Goal: Use online tool/utility: Utilize a website feature to perform a specific function

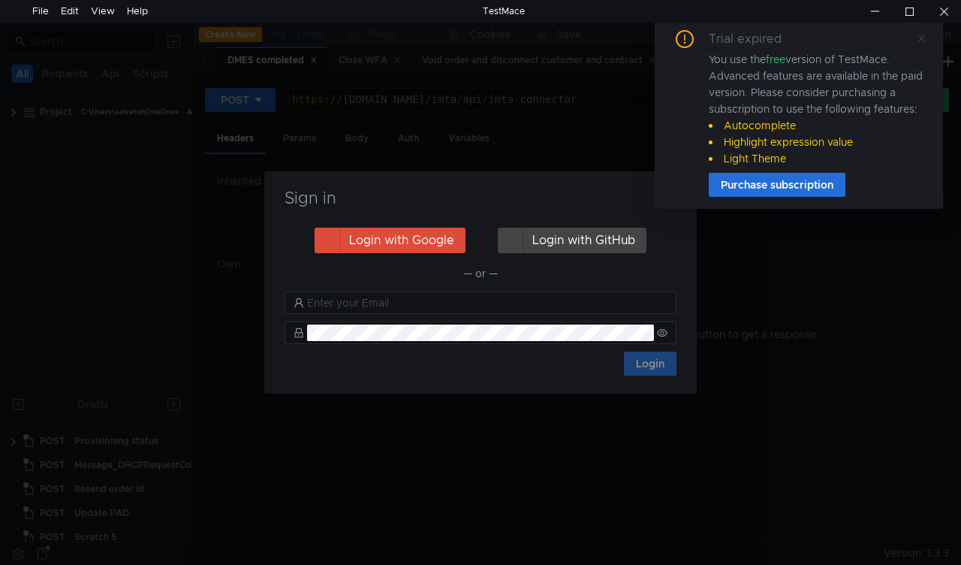
click at [924, 33] on icon at bounding box center [921, 38] width 11 height 11
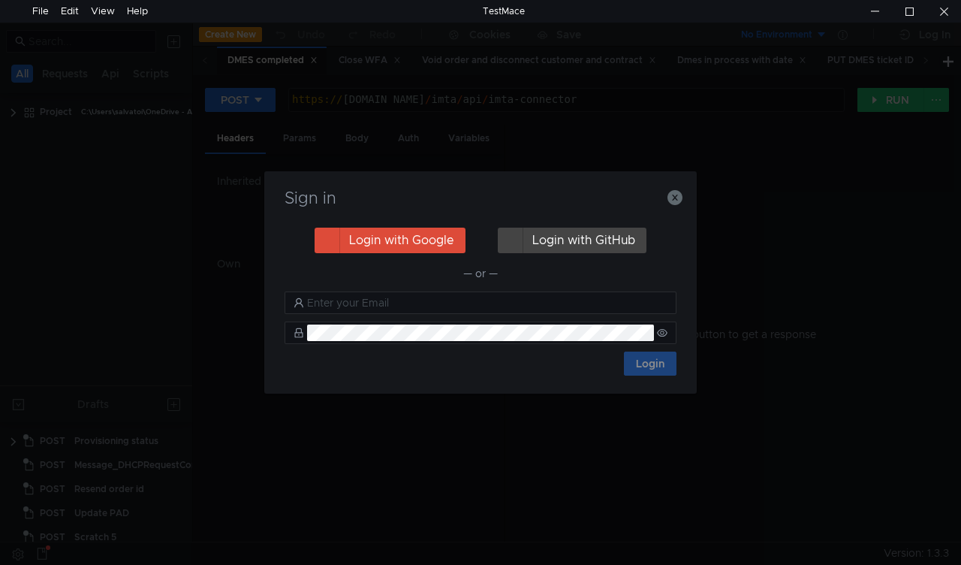
click at [673, 207] on div "Sign in" at bounding box center [480, 207] width 396 height 36
click at [675, 200] on icon "button" at bounding box center [674, 197] width 15 height 15
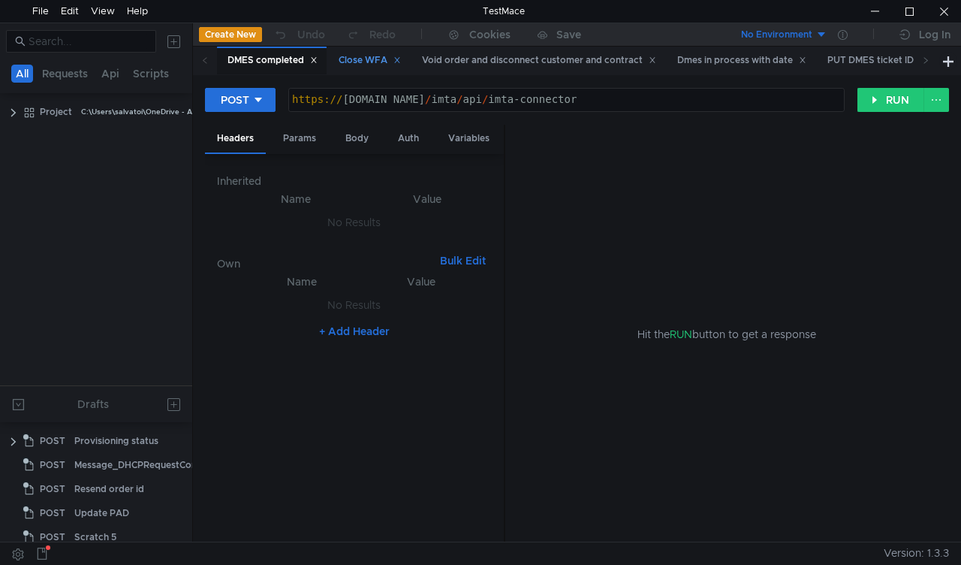
click at [381, 59] on div "Close WFA" at bounding box center [370, 61] width 62 height 16
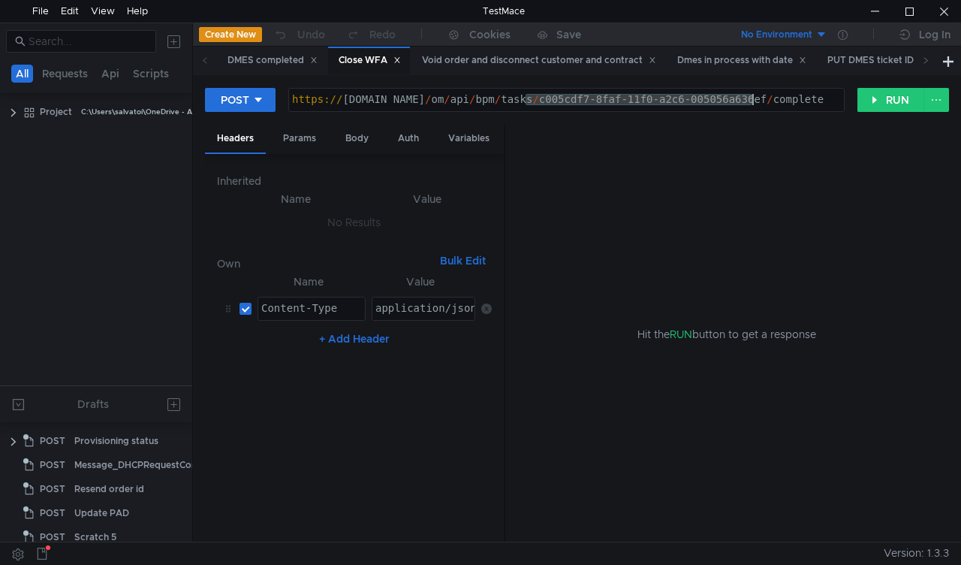
drag, startPoint x: 526, startPoint y: 99, endPoint x: 752, endPoint y: 93, distance: 225.3
click at [752, 94] on div "https:// mbx.dfni.nl / om / api / bpm / tasks / c005cdf7-8faf-11f0-a2c6-005056a…" at bounding box center [566, 111] width 555 height 34
paste textarea "4ff27f43-90c3-11f0-a9f7-005056a6d44"
click at [861, 100] on button "RUN" at bounding box center [890, 100] width 67 height 24
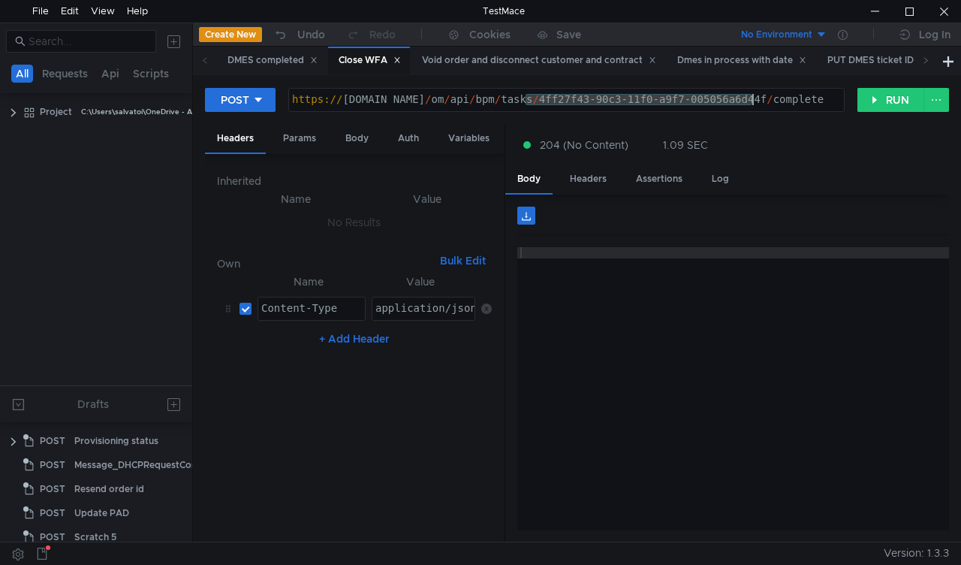
drag, startPoint x: 523, startPoint y: 102, endPoint x: 752, endPoint y: 96, distance: 229.1
click at [752, 96] on div "https:// mbx.dfni.nl / om / api / bpm / tasks / 4ff27f43-90c3-11f0-a9f7-005056a…" at bounding box center [566, 111] width 555 height 34
paste textarea "9a4a7384-921e-11f0-a2c6-005056a636e"
click at [876, 104] on button "RUN" at bounding box center [890, 100] width 67 height 24
drag, startPoint x: 526, startPoint y: 98, endPoint x: 752, endPoint y: 104, distance: 225.3
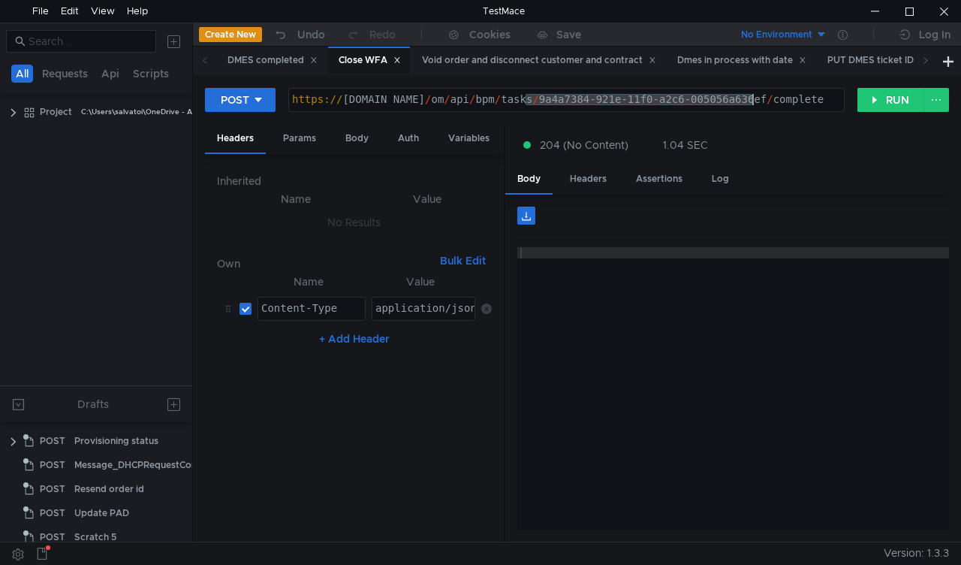
click at [752, 104] on div "https:// mbx.dfni.nl / om / api / bpm / tasks / 9a4a7384-921e-11f0-a2c6-005056a…" at bounding box center [566, 111] width 555 height 34
paste textarea "d0ce2409-921e-11f0-a9f7-005056a6d44"
type textarea "https://mbx.dfni.nl/om/api/bpm/tasks/d0ce2409-921e-11f0-a9f7-005056a6d44f/compl…"
click at [890, 100] on button "RUN" at bounding box center [890, 100] width 67 height 24
drag, startPoint x: 525, startPoint y: 101, endPoint x: 789, endPoint y: 129, distance: 265.8
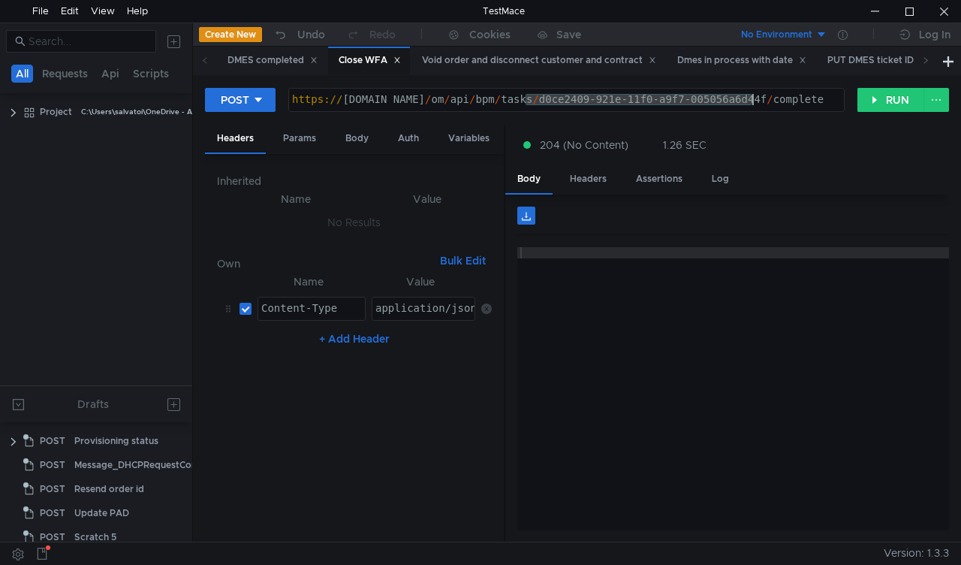
click at [752, 102] on div "https:// mbx.dfni.nl / om / api / bpm / tasks / d0ce2409-921e-11f0-a9f7-005056a…" at bounding box center [566, 111] width 555 height 34
paste textarea "1b623e51-921f-11f0-a2c6-005056a636e"
click at [863, 99] on button "RUN" at bounding box center [890, 100] width 67 height 24
drag, startPoint x: 527, startPoint y: 99, endPoint x: 752, endPoint y: 99, distance: 225.2
click at [752, 99] on div "https:// mbx.dfni.nl / om / api / bpm / tasks / 1b623e51-921f-11f0-a2c6-005056a…" at bounding box center [566, 111] width 555 height 34
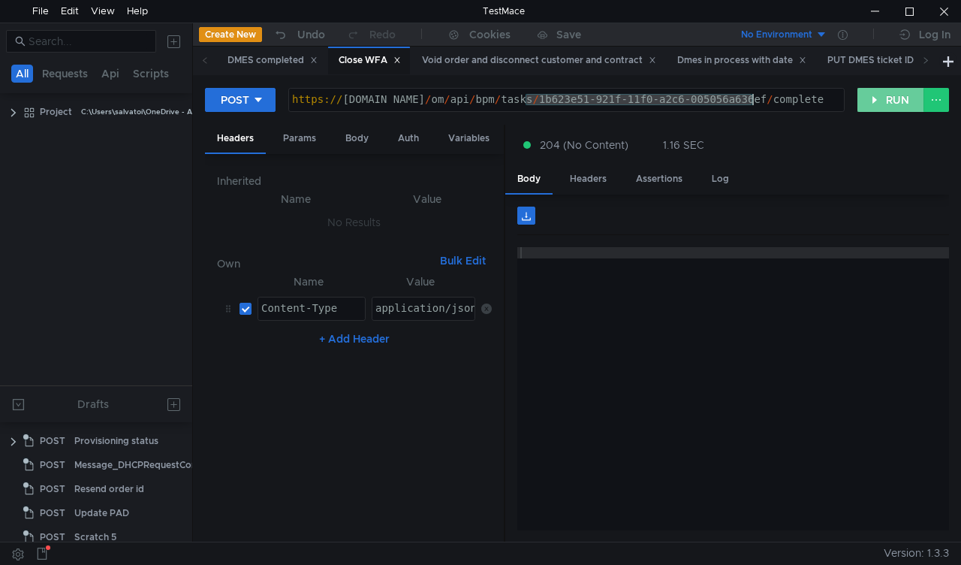
paste textarea "80477bf-9220-11f0-a5df-005056a66d6a"
click at [860, 99] on button "RUN" at bounding box center [890, 100] width 67 height 24
drag, startPoint x: 526, startPoint y: 98, endPoint x: 754, endPoint y: 104, distance: 228.4
click at [754, 104] on div "https:// mbx.dfni.nl / om / api / bpm / tasks / 180477bf-9220-11f0-a5df-005056a…" at bounding box center [566, 111] width 555 height 34
paste textarea "63ce7a3"
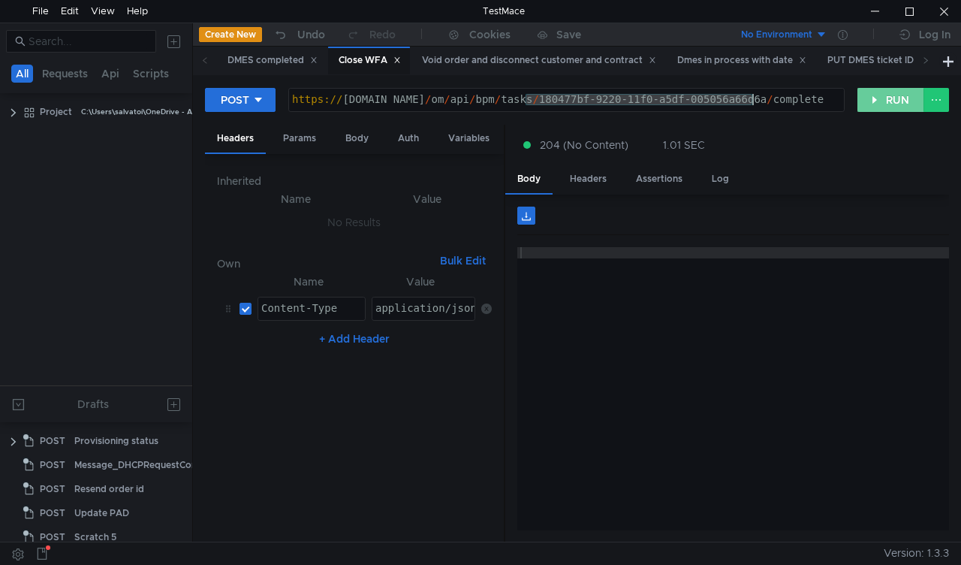
type textarea "https://mbx.dfni.nl/om/api/bpm/tasks/63ce7a3f-9220-11f0-a5df-005056a66d6a/compl…"
click at [871, 104] on button "RUN" at bounding box center [890, 100] width 67 height 24
drag, startPoint x: 525, startPoint y: 99, endPoint x: 755, endPoint y: 100, distance: 230.5
click at [755, 100] on div "https:// mbx.dfni.nl / om / api / bpm / tasks / 63ce7a3f-9220-11f0-a5df-005056a…" at bounding box center [566, 111] width 555 height 34
paste textarea "b2b795f7"
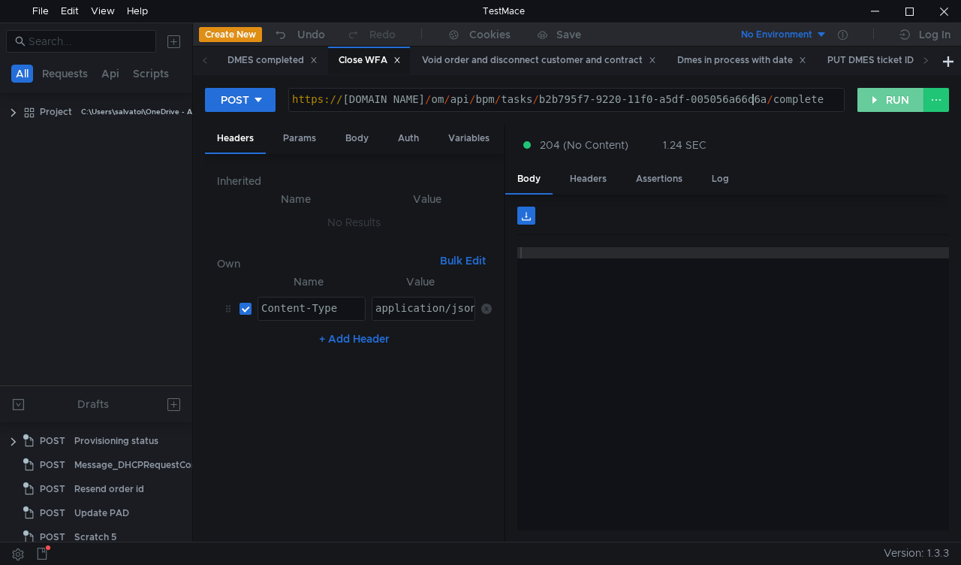
click at [869, 103] on button "RUN" at bounding box center [890, 100] width 67 height 24
drag, startPoint x: 523, startPoint y: 99, endPoint x: 752, endPoint y: 98, distance: 229.8
click at [752, 98] on div "https:// mbx.dfni.nl / om / api / bpm / tasks / b2b795f7-9220-11f0-a5df-005056a…" at bounding box center [566, 111] width 555 height 34
paste textarea "038cf221-9221-11f0-a9f7-005056a6d44f"
type textarea "[URL][DOMAIN_NAME]"
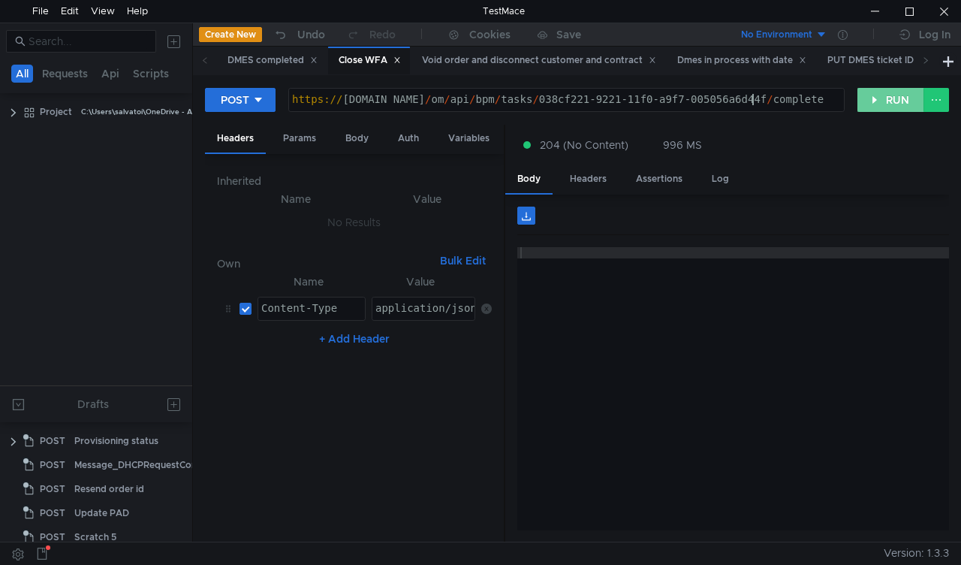
click at [877, 103] on button "RUN" at bounding box center [890, 100] width 67 height 24
drag, startPoint x: 525, startPoint y: 95, endPoint x: 755, endPoint y: 95, distance: 229.8
click at [755, 95] on div "https:// [DOMAIN_NAME] / om / api / bpm / tasks / 038cf221-9221-11f0-a9f7-00505…" at bounding box center [566, 111] width 555 height 34
paste textarea "71b18912-8fdd-11f0-a2c6-005056a636e"
click at [881, 94] on button "RUN" at bounding box center [890, 100] width 67 height 24
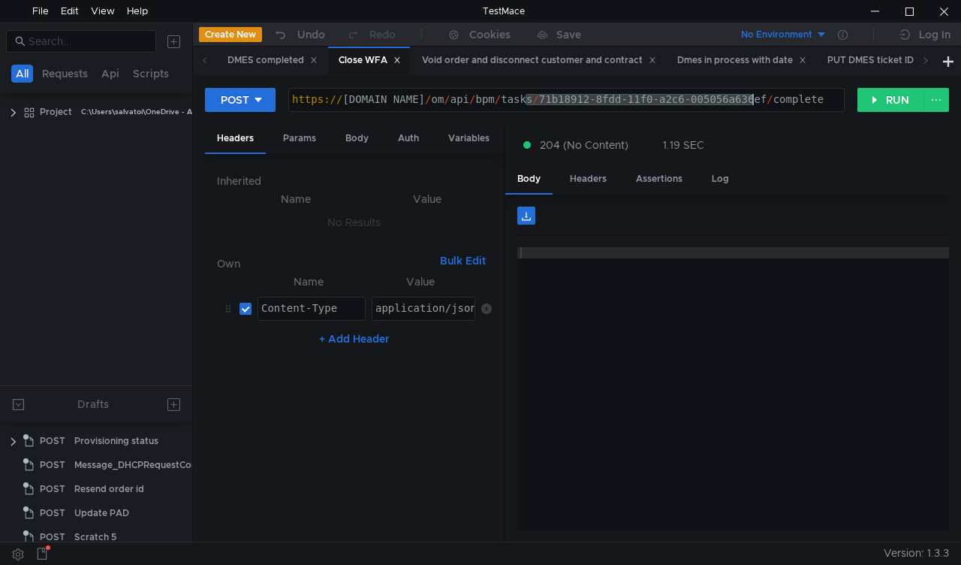
drag, startPoint x: 526, startPoint y: 98, endPoint x: 755, endPoint y: 95, distance: 229.0
click at [755, 95] on div "https:// mbx.dfni.nl / om / api / bpm / tasks / 71b18912-8fdd-11f0-a2c6-005056a…" at bounding box center [566, 111] width 555 height 34
paste textarea "0c067696-8fc3-11f0-a9f7-005056a6d44"
click at [879, 105] on button "RUN" at bounding box center [890, 100] width 67 height 24
drag, startPoint x: 527, startPoint y: 99, endPoint x: 752, endPoint y: 110, distance: 225.5
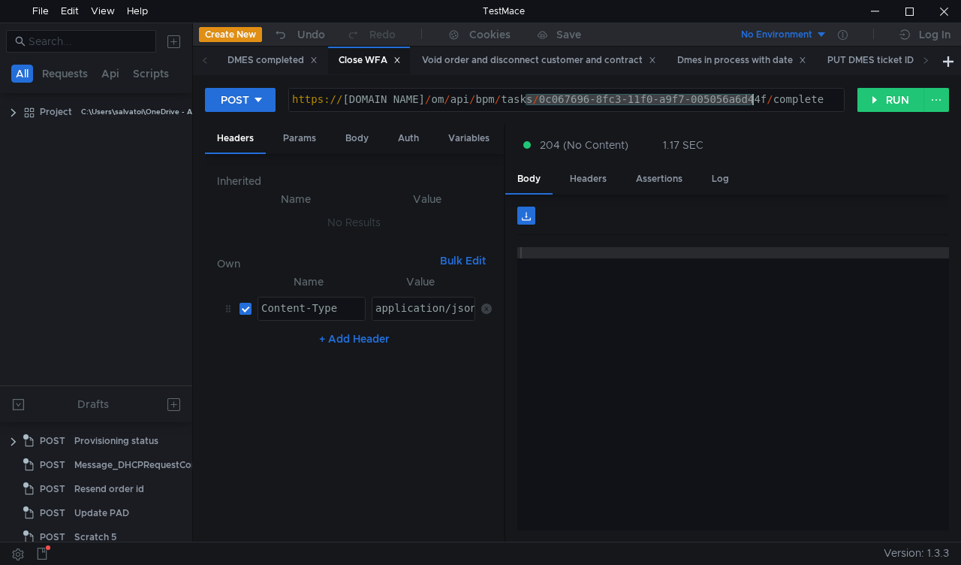
click at [752, 110] on div "https:// mbx.dfni.nl / om / api / bpm / tasks / 0c067696-8fc3-11f0-a9f7-005056a…" at bounding box center [566, 111] width 555 height 34
paste textarea "fc1ba1ee-8fbf-11f0-a5df-005056a66d6a"
click at [863, 107] on button "RUN" at bounding box center [890, 100] width 67 height 24
drag, startPoint x: 527, startPoint y: 98, endPoint x: 751, endPoint y: 96, distance: 223.8
click at [751, 96] on div "https:// mbx.dfni.nl / om / api / bpm / tasks / fc1ba1ee-8fbf-11f0-a5df-005056a…" at bounding box center [566, 111] width 555 height 34
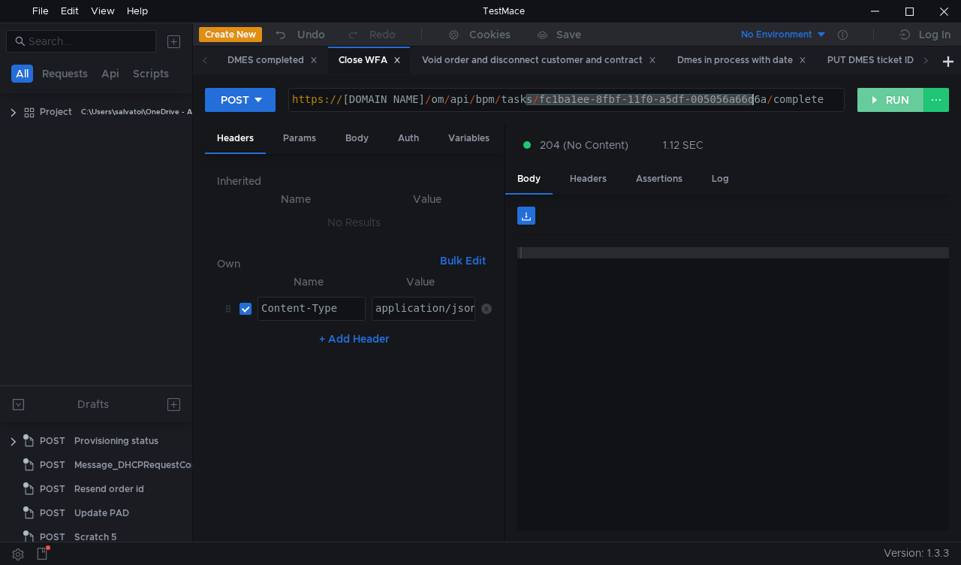
paste textarea "bcbecf07-9222-11f0-a9f7-005056a6d44f"
type textarea "https://mbx.dfni.nl/om/api/bpm/tasks/bcbecf07-9222-11f0-a9f7-005056a6d44f/compl…"
click at [863, 96] on button "RUN" at bounding box center [890, 100] width 67 height 24
drag, startPoint x: 529, startPoint y: 98, endPoint x: 571, endPoint y: 104, distance: 42.4
click at [571, 104] on div "https:// mbx.dfni.nl / om / api / bpm / tasks / bcbecf07-9222-11f0-a9f7-005056a…" at bounding box center [566, 111] width 555 height 34
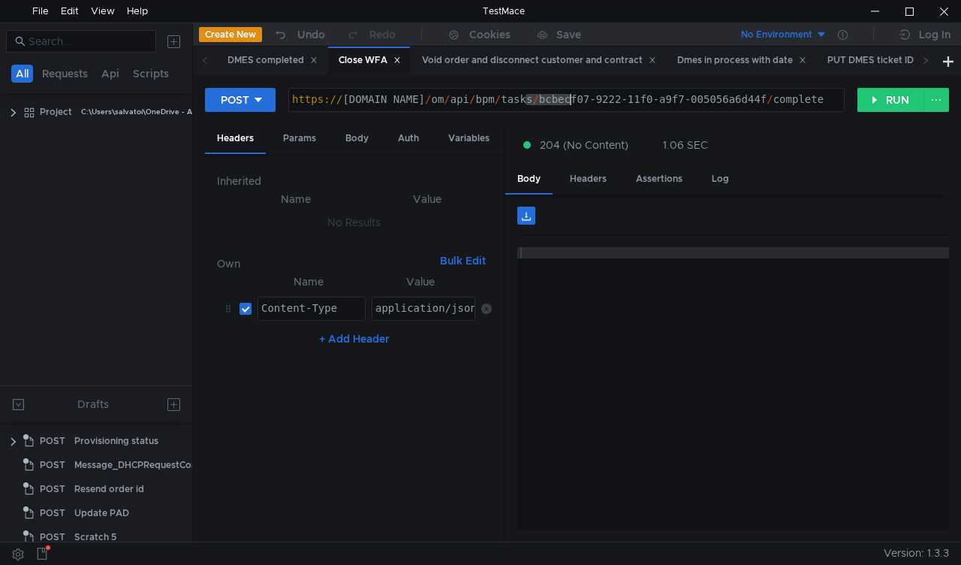
click at [571, 104] on div "https:// mbx.dfni.nl / om / api / bpm / tasks / bcbecf07-9222-11f0-a9f7-005056a…" at bounding box center [566, 100] width 555 height 23
drag, startPoint x: 525, startPoint y: 102, endPoint x: 754, endPoint y: 96, distance: 229.1
click at [754, 96] on div "https:// mbx.dfni.nl / om / api / bpm / tasks / bcbecf07-9222-11f0-a9f7-005056a…" at bounding box center [566, 111] width 555 height 34
paste textarea "dc7f9fcb"
click at [871, 109] on button "RUN" at bounding box center [890, 100] width 67 height 24
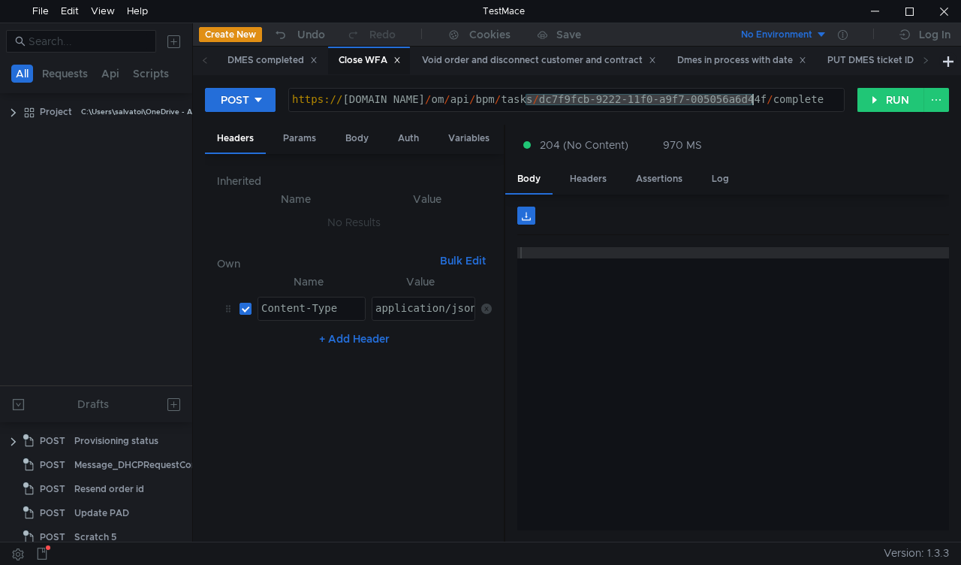
drag, startPoint x: 526, startPoint y: 100, endPoint x: 751, endPoint y: 101, distance: 225.3
click at [751, 101] on div "https:// mbx.dfni.nl / om / api / bpm / tasks / dc7f9fcb-9222-11f0-a9f7-005056a…" at bounding box center [566, 111] width 555 height 34
paste textarea "3ce708d2-9223"
click at [860, 104] on button "RUN" at bounding box center [890, 100] width 67 height 24
drag, startPoint x: 524, startPoint y: 102, endPoint x: 751, endPoint y: 110, distance: 226.9
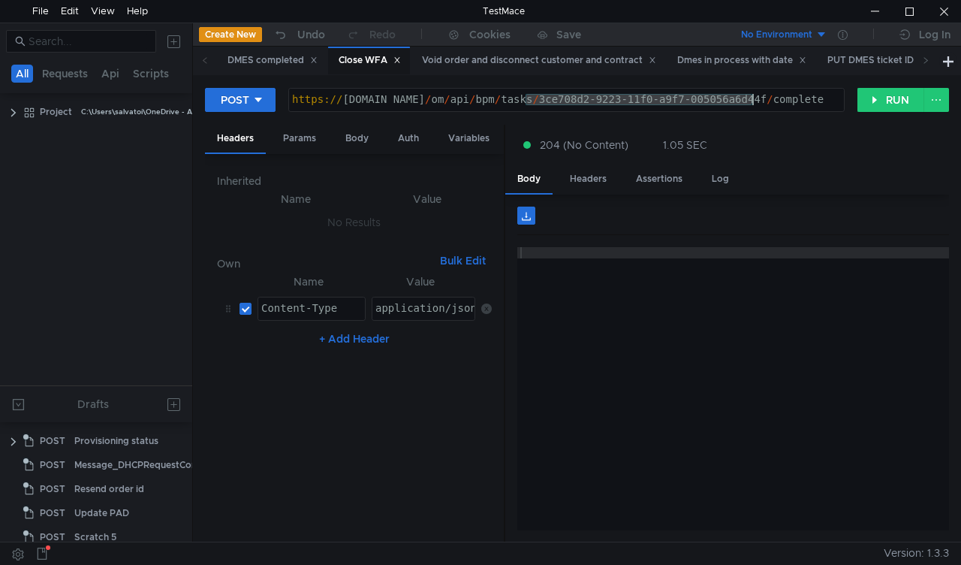
click at [751, 110] on div "https:// mbx.dfni.nl / om / api / bpm / tasks / 3ce708d2-9223-11f0-a9f7-005056a…" at bounding box center [566, 111] width 555 height 34
paste textarea "743d24fc"
click at [872, 101] on button "RUN" at bounding box center [890, 100] width 67 height 24
drag, startPoint x: 524, startPoint y: 99, endPoint x: 860, endPoint y: 112, distance: 335.9
click at [753, 99] on div "https:// mbx.dfni.nl / om / api / bpm / tasks / 743d24fc-9223-11f0-a9f7-005056a…" at bounding box center [566, 111] width 555 height 34
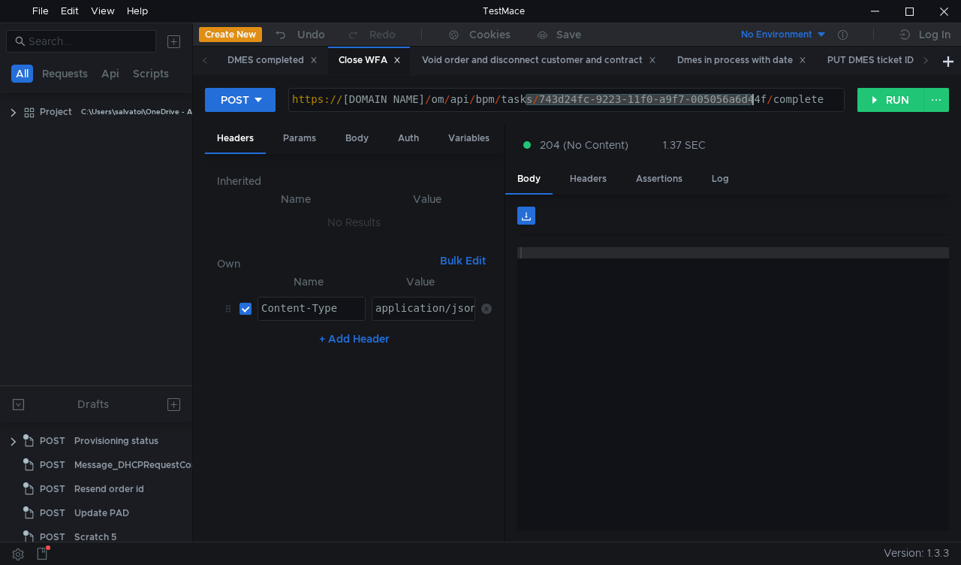
paste textarea "92ee5987-9223-11f0-a2c6-005056a636e"
type textarea "https://mbx.dfni.nl/om/api/bpm/tasks/92ee5987-9223-11f0-a2c6-005056a636ef/compl…"
click at [872, 103] on button "RUN" at bounding box center [890, 100] width 67 height 24
drag, startPoint x: 525, startPoint y: 99, endPoint x: 752, endPoint y: 107, distance: 227.7
click at [752, 107] on div "https:// [DOMAIN_NAME] / om / api / bpm / tasks / 92ee5987-9223-11f0-a2c6-00505…" at bounding box center [566, 111] width 555 height 34
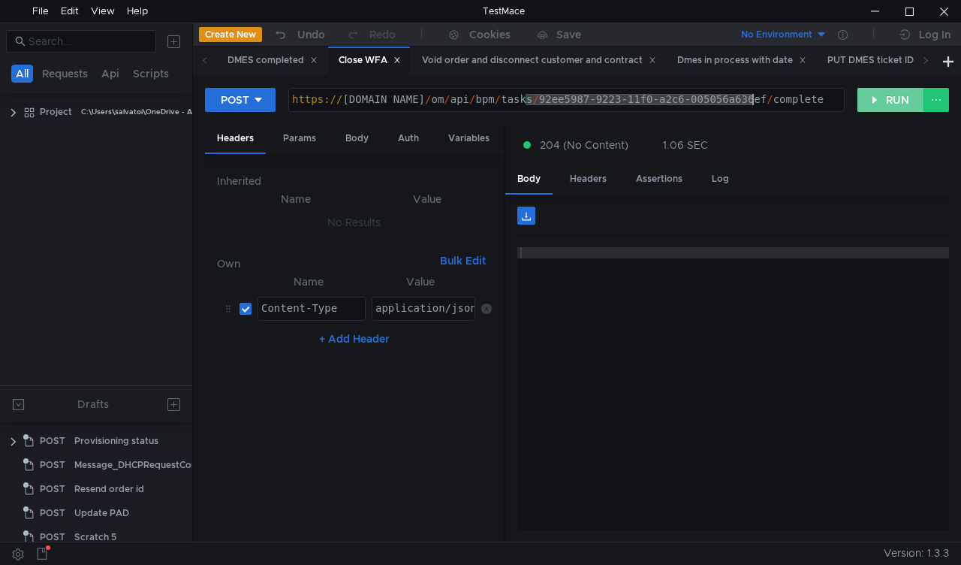
paste textarea "bc7b8e93-9223-11f0-a5df-005056a66d6a"
click at [861, 107] on button "RUN" at bounding box center [890, 100] width 67 height 24
drag, startPoint x: 523, startPoint y: 99, endPoint x: 753, endPoint y: 98, distance: 229.8
click at [753, 98] on div "https:// [DOMAIN_NAME] / om / api / bpm / tasks / bc7b8e93-9223-11f0-a5df-00505…" at bounding box center [566, 111] width 555 height 34
paste textarea "7f75584a-9224-11f0-a9f7-005056a6d44f"
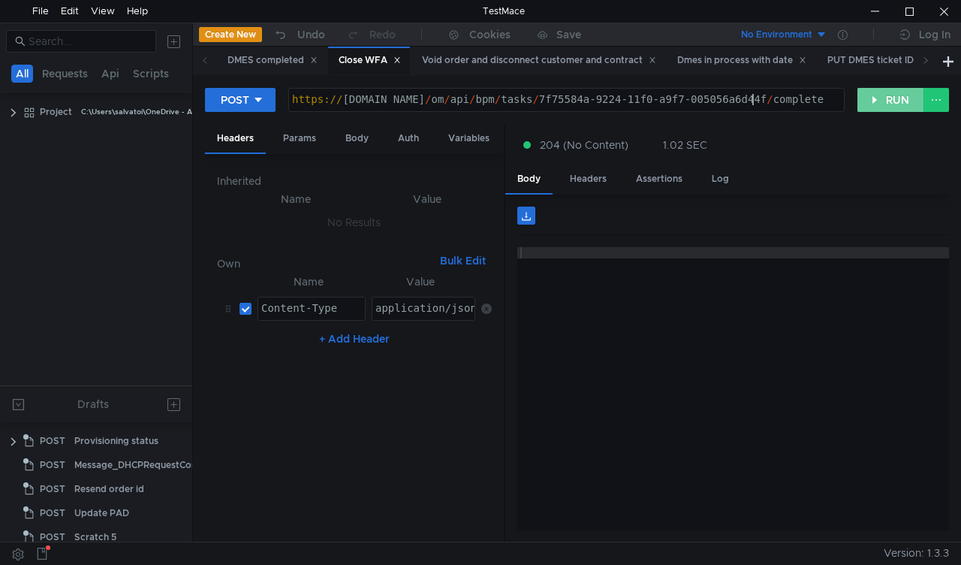
click at [881, 101] on button "RUN" at bounding box center [890, 100] width 67 height 24
drag, startPoint x: 524, startPoint y: 101, endPoint x: 753, endPoint y: 113, distance: 229.3
click at [753, 113] on div "[URL][DOMAIN_NAME] https:// [DOMAIN_NAME] / om / api / bpm / tasks / 7f75584a-9…" at bounding box center [567, 100] width 558 height 26
click at [854, 119] on form "POST https://mbx.dfni.nl/om/api/bpm/tasks/7f75584a-9224-11f0-a9f7-005056a6d44f/…" at bounding box center [577, 314] width 744 height 454
click at [873, 101] on button "RUN" at bounding box center [890, 100] width 67 height 24
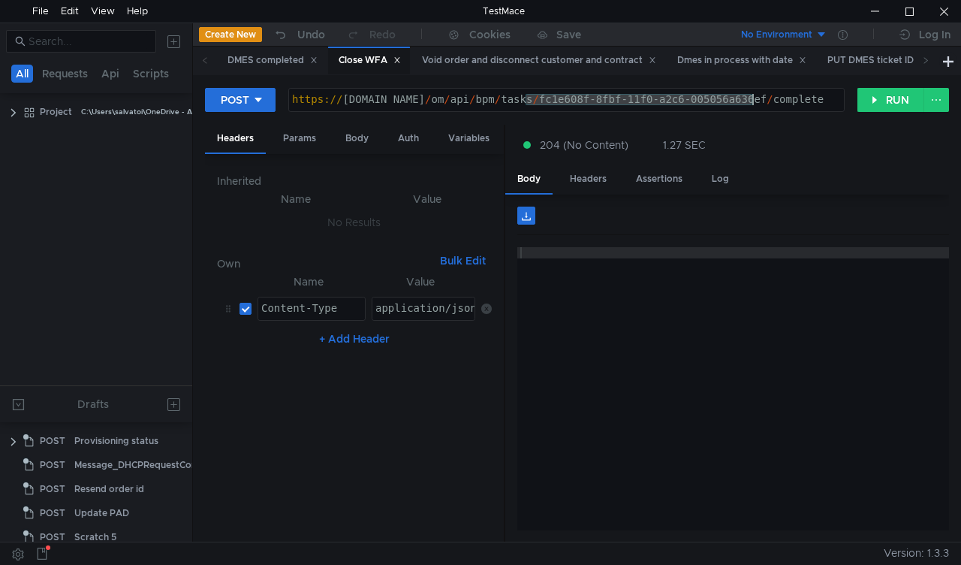
drag, startPoint x: 523, startPoint y: 99, endPoint x: 754, endPoint y: 99, distance: 231.3
click at [754, 99] on div "https:// mbx.dfni.nl / om / api / bpm / tasks / fc1e608f-8fbf-11f0-a2c6-005056a…" at bounding box center [566, 111] width 555 height 34
paste textarea "b5d9f88-9224-11f0-a9f7-005056a6d44"
type textarea "https://mbx.dfni.nl/om/api/bpm/tasks/fb5d9f88-9224-11f0-a9f7-005056a6d44f/compl…"
click at [860, 98] on button "RUN" at bounding box center [890, 100] width 67 height 24
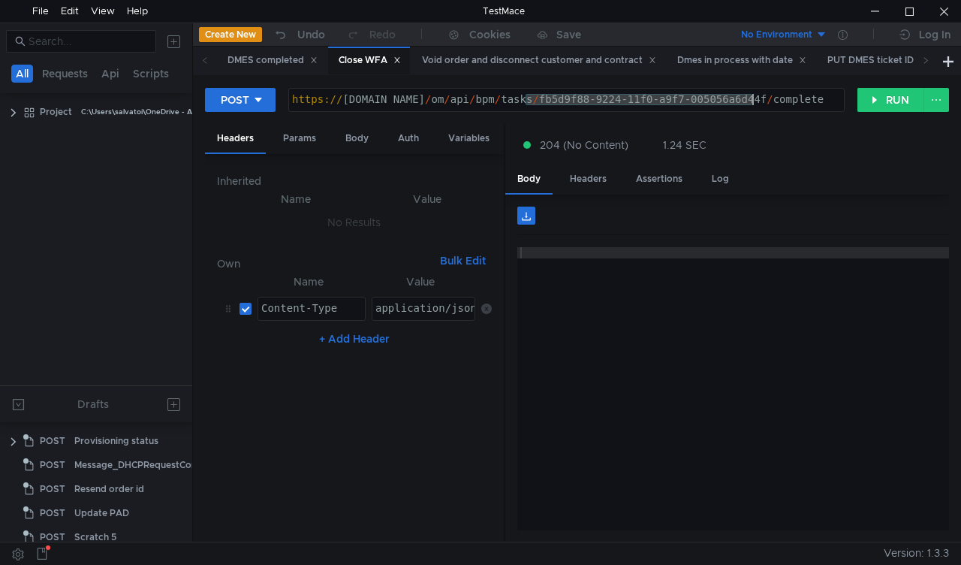
drag, startPoint x: 527, startPoint y: 99, endPoint x: 754, endPoint y: 112, distance: 227.1
click at [754, 112] on div "[URL][DOMAIN_NAME] https:// [DOMAIN_NAME] / om / api / bpm / tasks / fb5d9f88-9…" at bounding box center [567, 100] width 558 height 26
paste textarea "c29d286-8fbf-11f0-a2c6-005056a636e"
click at [860, 107] on div "POST https://mbx.dfni.nl/om/api/bpm/tasks/fc29d286-8fbf-11f0-a2c6-005056a636ef/…" at bounding box center [577, 106] width 744 height 38
click at [863, 106] on button "RUN" at bounding box center [890, 100] width 67 height 24
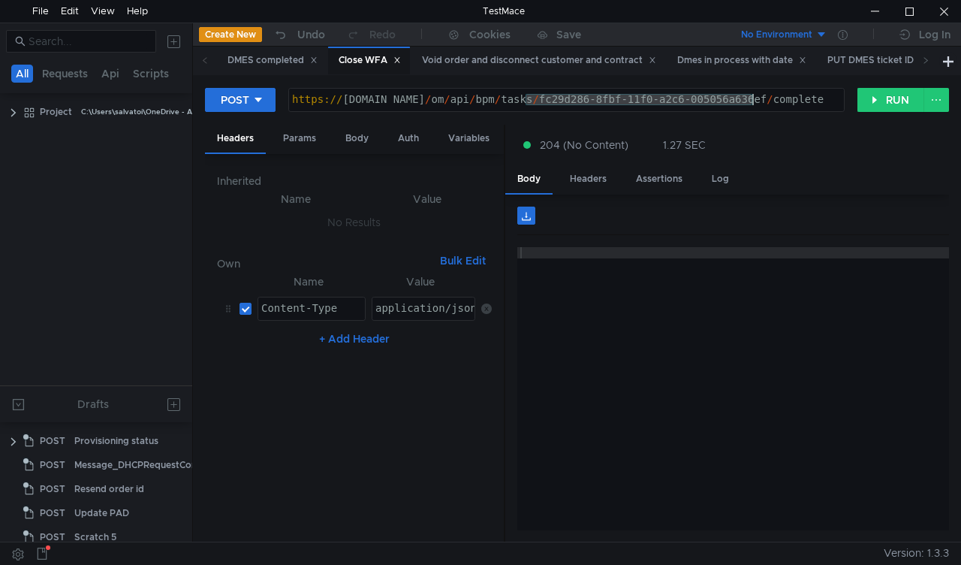
drag, startPoint x: 526, startPoint y: 97, endPoint x: 752, endPoint y: 98, distance: 226.8
click at [752, 98] on div "https:// mbx.dfni.nl / om / api / bpm / tasks / fc29d286-8fbf-11f0-a2c6-005056a…" at bounding box center [566, 111] width 555 height 34
paste textarea "7371102b-9225"
click at [883, 99] on button "RUN" at bounding box center [890, 100] width 67 height 24
drag, startPoint x: 527, startPoint y: 97, endPoint x: 751, endPoint y: 96, distance: 223.7
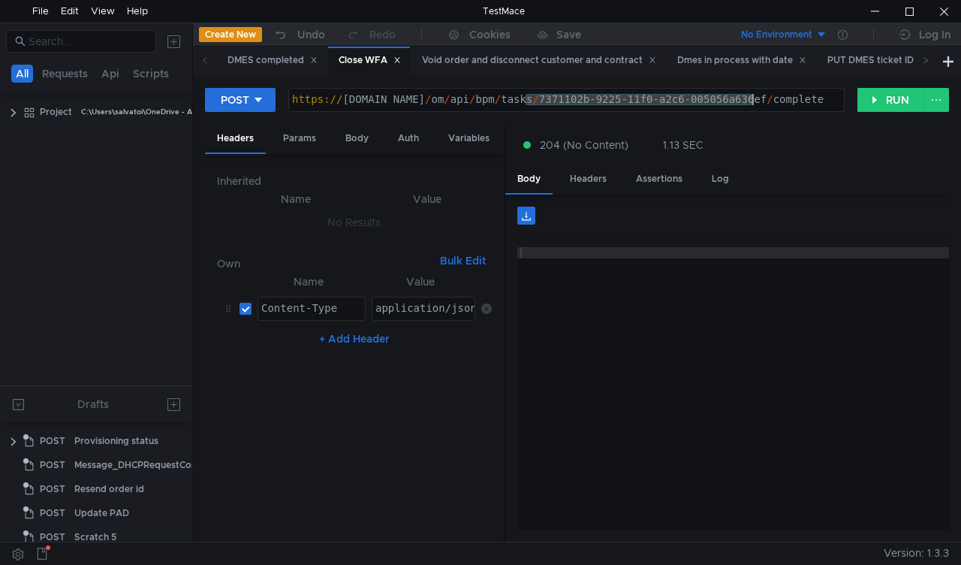
click at [751, 96] on div "https:// mbx.dfni.nl / om / api / bpm / tasks / 7371102b-9225-11f0-a2c6-005056a…" at bounding box center [566, 111] width 555 height 34
paste textarea "fc5a7f2a-8fbf-11f0-a9f7-005056a6d44"
click at [878, 104] on button "RUN" at bounding box center [890, 100] width 67 height 24
drag, startPoint x: 524, startPoint y: 99, endPoint x: 754, endPoint y: 101, distance: 229.8
click at [754, 101] on div "https:// mbx.dfni.nl / om / api / bpm / tasks / fc5a7f2a-8fbf-11f0-a9f7-005056a…" at bounding box center [566, 111] width 555 height 34
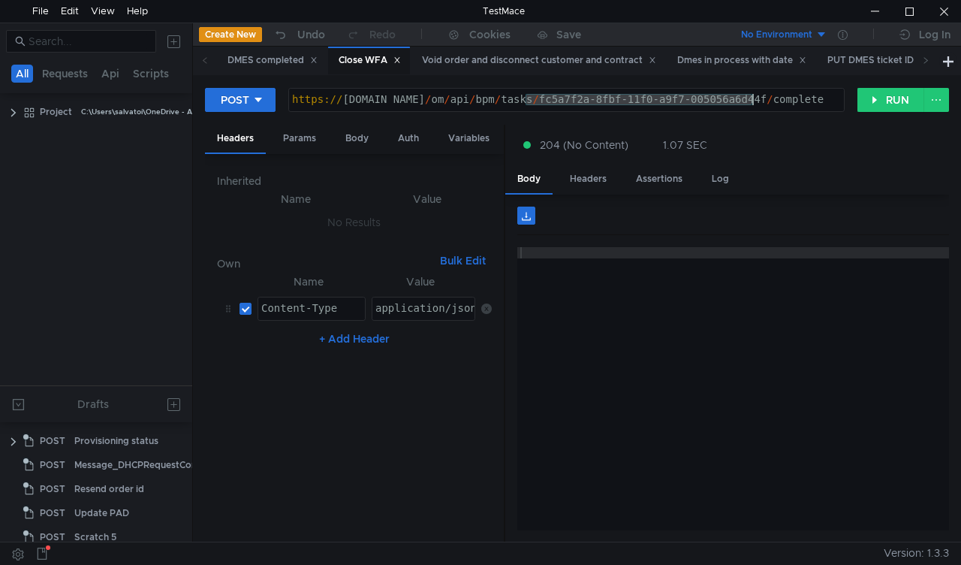
paste textarea "eea32676-9225-11f0-b75b-005056a64e09"
click at [877, 111] on button "RUN" at bounding box center [890, 100] width 67 height 24
drag, startPoint x: 525, startPoint y: 101, endPoint x: 754, endPoint y: 95, distance: 229.1
click at [754, 95] on div "https:// mbx.dfni.nl / om / api / bpm / tasks / eea32676-9225-11f0-b75b-005056a…" at bounding box center [566, 111] width 555 height 34
paste textarea "0ddec0ff-9226-11f0-a9f7-005056a6d44f"
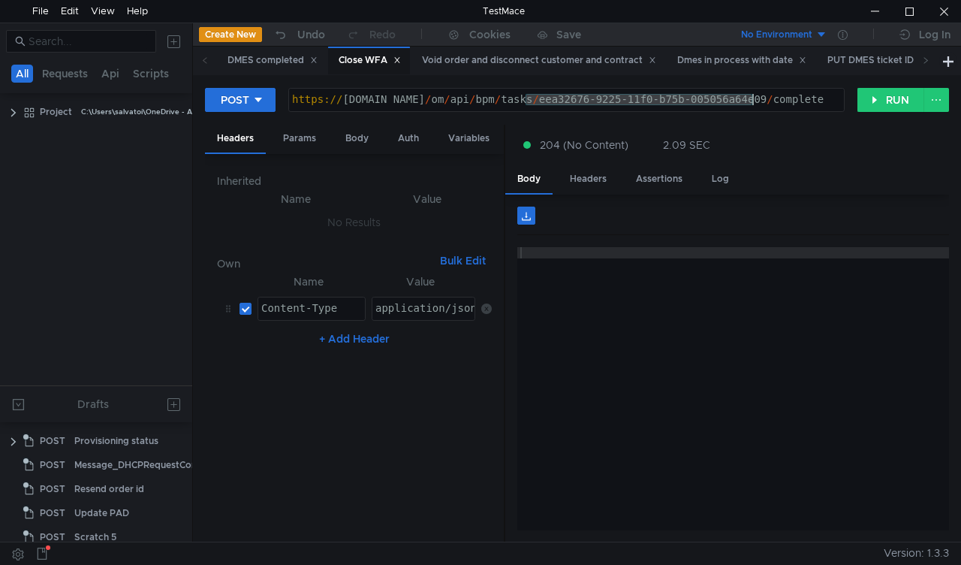
type textarea "https://mbx.dfni.nl/om/api/bpm/tasks/0ddec0ff-9226-11f0-a9f7-005056a6d44f/compl…"
click at [860, 110] on button "RUN" at bounding box center [890, 100] width 67 height 24
drag, startPoint x: 526, startPoint y: 99, endPoint x: 755, endPoint y: 101, distance: 228.3
click at [755, 101] on div "https:// [DOMAIN_NAME] / om / api / bpm / tasks / 0ddec0ff-9226-11f0-a9f7-00505…" at bounding box center [566, 111] width 555 height 34
paste textarea "2d52aa00-9226-11f0-a5df-005056a66d6a"
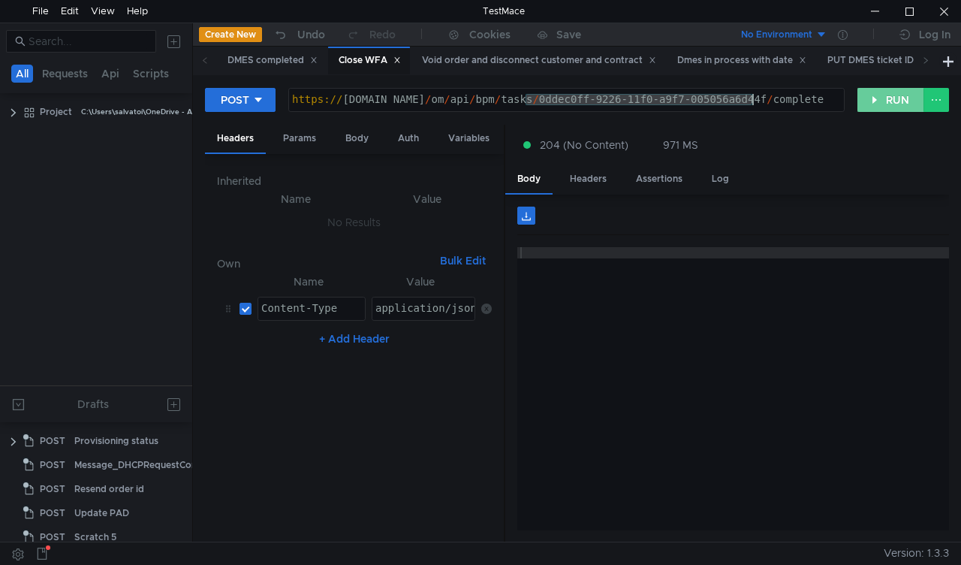
type textarea "[URL][DOMAIN_NAME]"
click at [887, 97] on button "RUN" at bounding box center [890, 100] width 67 height 24
